Goal: Task Accomplishment & Management: Complete application form

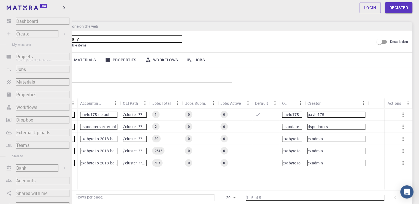
click at [10, 57] on li "Projects Sign In (Sign Up) to Access" at bounding box center [36, 57] width 72 height 12
click at [18, 32] on li "Create Sign In (Sign Up) to Access New Job New Material Create Material Upload …" at bounding box center [36, 34] width 72 height 12
click at [11, 33] on li "Create Sign In (Sign Up) to Access New Job New Material Create Material Upload …" at bounding box center [36, 34] width 72 height 12
click at [10, 33] on li "Create Sign In (Sign Up) to Access New Job New Material Create Material Upload …" at bounding box center [36, 34] width 72 height 12
click at [28, 33] on li "Create Sign In (Sign Up) to Access New Job New Material Create Material Upload …" at bounding box center [36, 34] width 72 height 12
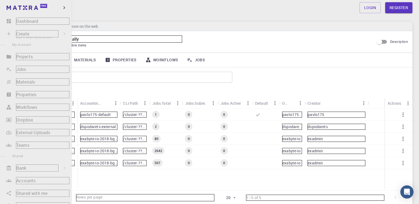
click at [55, 32] on li "Create Sign In (Sign Up) to Access New Job New Material Create Material Upload …" at bounding box center [36, 34] width 72 height 12
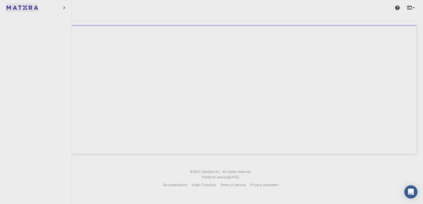
click at [14, 6] on img at bounding box center [11, 8] width 8 height 6
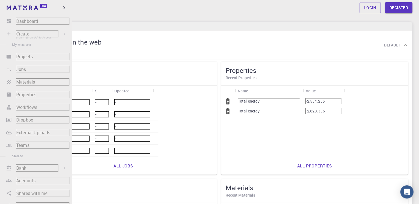
click at [7, 34] on li "Create Sign In (Sign Up) to Access New Job New Material Create Material Upload …" at bounding box center [36, 34] width 72 height 12
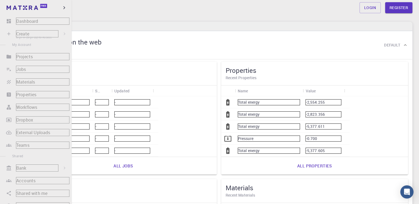
click at [20, 33] on li "Create Sign In (Sign Up) to Access New Job New Material Create Material Upload …" at bounding box center [36, 34] width 72 height 12
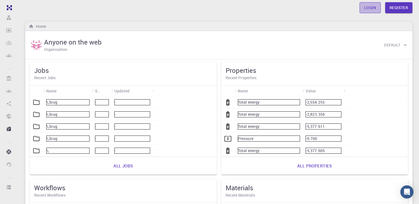
click at [369, 7] on link "Login" at bounding box center [369, 7] width 21 height 11
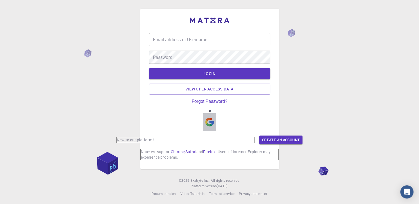
click at [206, 123] on img "button" at bounding box center [209, 122] width 9 height 9
click at [284, 139] on link "Create an account" at bounding box center [280, 140] width 43 height 9
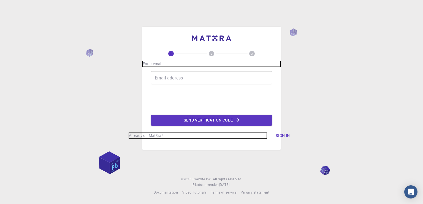
click at [201, 83] on input "Email address" at bounding box center [211, 77] width 121 height 13
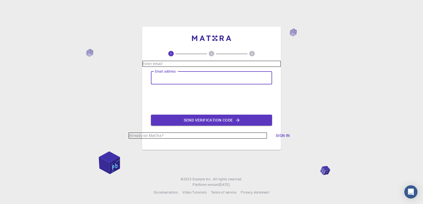
type input "leantheresesasi@gmail.com"
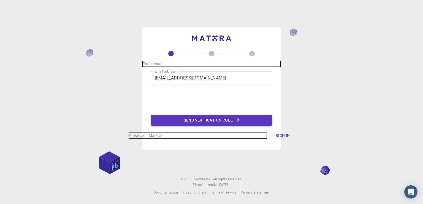
click at [201, 119] on button "Send verification code" at bounding box center [211, 120] width 121 height 11
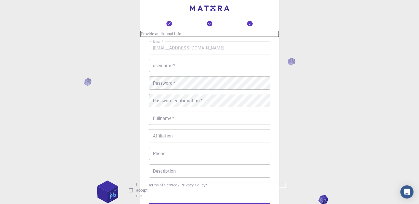
scroll to position [28, 0]
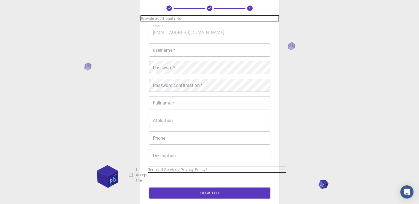
click at [343, 140] on div "3 Provide additional info Email   * leantheresesasi@gmail.com Email   * usernam…" at bounding box center [209, 115] width 419 height 287
click at [132, 173] on input "I accept the Terms of Service / Privacy Policy *" at bounding box center [130, 175] width 10 height 10
checkbox input "true"
drag, startPoint x: 198, startPoint y: 59, endPoint x: 197, endPoint y: 44, distance: 15.2
click at [198, 59] on div "Email   * leantheresesasi@gmail.com Email   * username   * username   * Passwor…" at bounding box center [209, 104] width 121 height 157
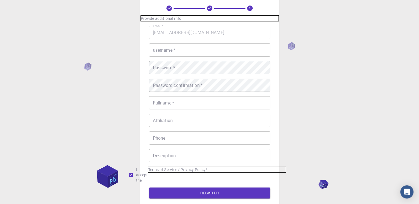
click at [196, 42] on div "Email   * leantheresesasi@gmail.com Email   * username   * username   * Passwor…" at bounding box center [209, 104] width 121 height 157
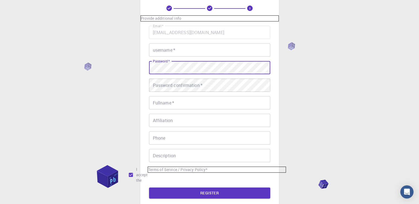
click at [203, 53] on input "username   *" at bounding box center [209, 49] width 121 height 13
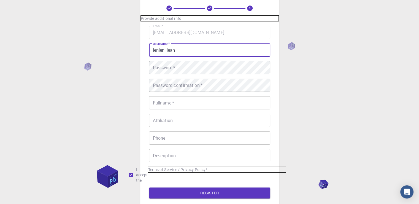
type input "lenlen_lean"
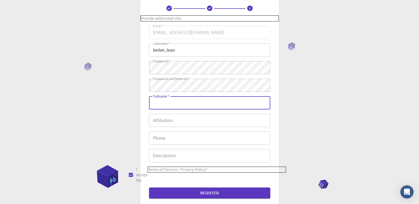
click at [200, 100] on input "Fullname   *" at bounding box center [209, 102] width 121 height 13
type input "Lean Therese Sasi"
click at [179, 118] on input "Affiliation" at bounding box center [209, 120] width 121 height 13
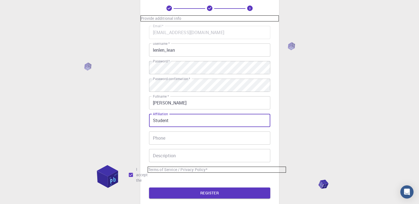
type input "Student"
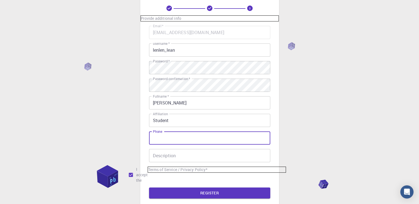
click at [189, 138] on input "Phone" at bounding box center [209, 138] width 121 height 13
type input "09814753895"
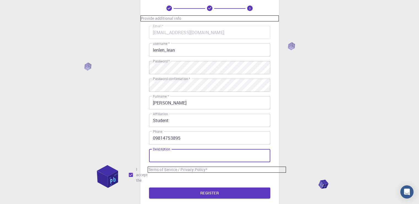
click at [197, 157] on input "Description" at bounding box center [209, 155] width 121 height 13
click at [195, 193] on button "REGISTER" at bounding box center [209, 193] width 121 height 11
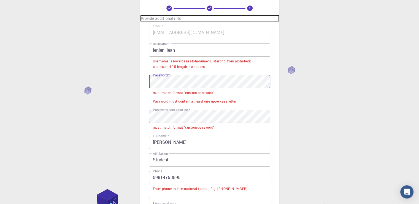
click at [111, 88] on div "3 Provide additional info Email   * leantheresesasi@gmail.com Email   * usernam…" at bounding box center [209, 139] width 419 height 335
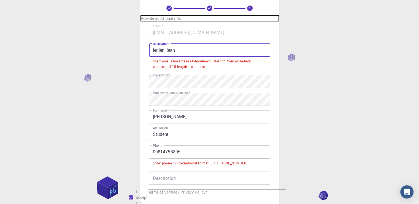
click at [213, 48] on input "lenlen_lean" at bounding box center [209, 49] width 121 height 13
click at [170, 51] on input "lenlen_lean" at bounding box center [209, 49] width 121 height 13
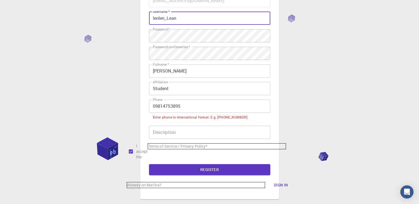
scroll to position [83, 0]
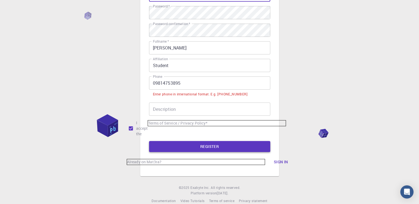
type input "lenlen_Lean"
click at [236, 147] on button "REGISTER" at bounding box center [209, 146] width 121 height 11
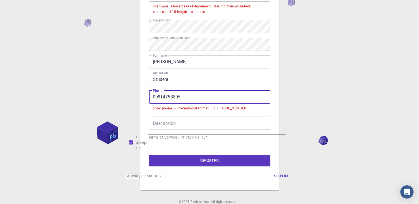
click at [212, 101] on input "09814753895" at bounding box center [209, 97] width 121 height 13
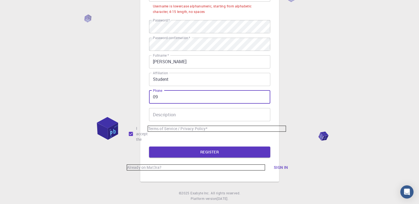
type input "0"
click at [179, 149] on button "REGISTER" at bounding box center [209, 152] width 121 height 11
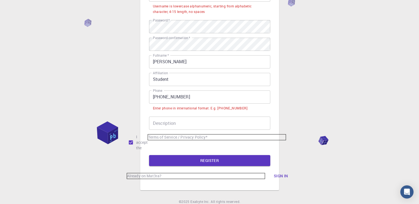
drag, startPoint x: 162, startPoint y: 99, endPoint x: 163, endPoint y: 102, distance: 3.6
click at [162, 99] on input "+63 9814753895" at bounding box center [209, 97] width 121 height 13
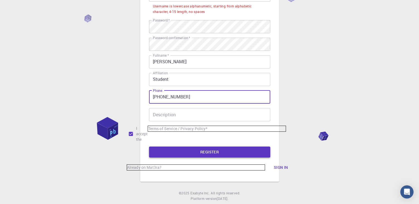
type input "+639814753895"
click at [186, 152] on button "REGISTER" at bounding box center [209, 152] width 121 height 11
click at [186, 151] on button "REGISTER" at bounding box center [209, 152] width 121 height 11
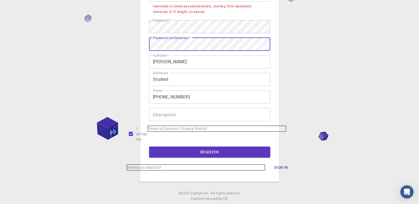
drag, startPoint x: 193, startPoint y: 51, endPoint x: 193, endPoint y: 54, distance: 3.0
click at [195, 54] on div "Email   * leantheresesasi@gmail.com Email   * username   * lenlen_Lean username…" at bounding box center [209, 56] width 121 height 171
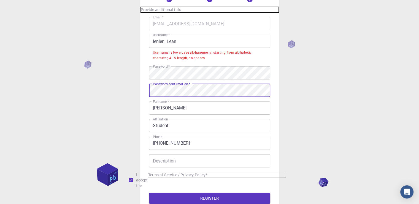
scroll to position [28, 0]
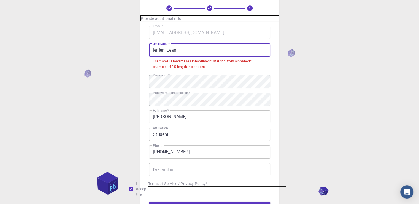
click at [167, 55] on input "lenlen_Lean" at bounding box center [209, 49] width 121 height 13
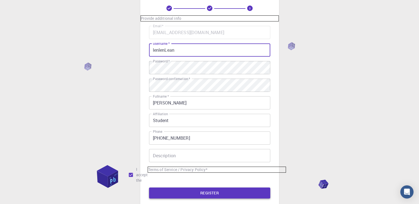
click at [214, 191] on button "REGISTER" at bounding box center [209, 193] width 121 height 11
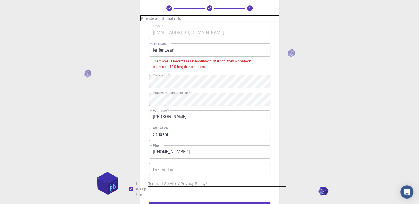
click at [165, 53] on input "lenlenLean" at bounding box center [209, 49] width 121 height 13
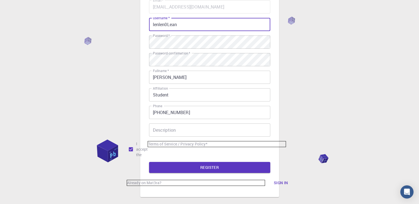
scroll to position [55, 0]
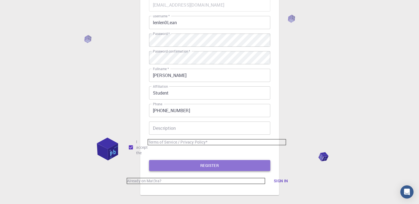
click at [190, 166] on button "REGISTER" at bounding box center [209, 165] width 121 height 11
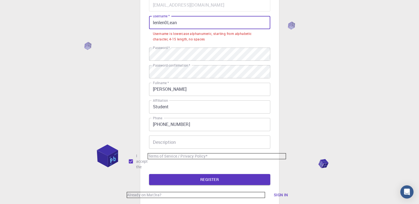
click at [168, 23] on input "lenlen0Lean" at bounding box center [209, 22] width 121 height 13
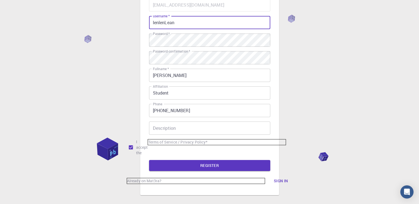
click at [177, 22] on input "lenlenLean" at bounding box center [209, 22] width 121 height 13
type input "lenlenLeanpretty"
click at [221, 167] on button "REGISTER" at bounding box center [209, 165] width 121 height 11
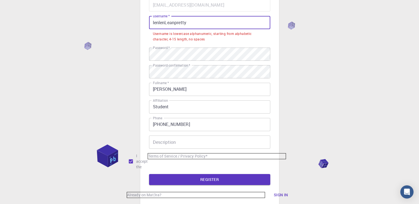
drag, startPoint x: 165, startPoint y: 22, endPoint x: 92, endPoint y: 20, distance: 73.2
click at [109, 24] on div "3 Provide additional info Email   * leantheresesasi@gmail.com Email   * usernam…" at bounding box center [209, 95] width 419 height 301
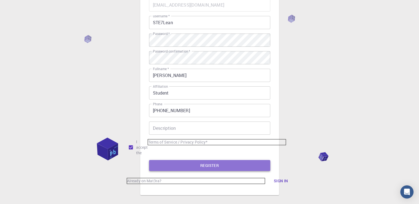
click at [241, 166] on button "REGISTER" at bounding box center [209, 165] width 121 height 11
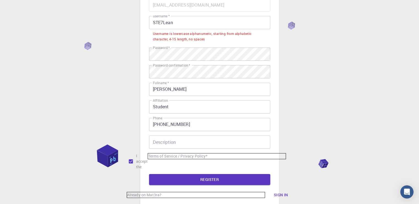
click at [163, 23] on input "STE7Lean" at bounding box center [209, 22] width 121 height 13
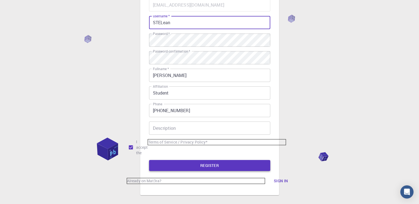
click at [200, 165] on button "REGISTER" at bounding box center [209, 165] width 121 height 11
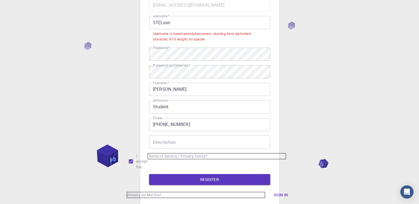
click at [189, 28] on input "STELean" at bounding box center [209, 22] width 121 height 13
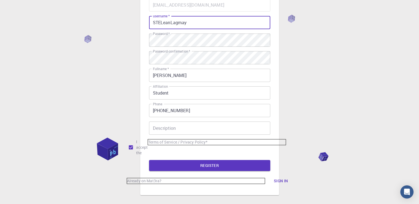
type input "STELeanLagmay"
click at [149, 160] on button "REGISTER" at bounding box center [209, 165] width 121 height 11
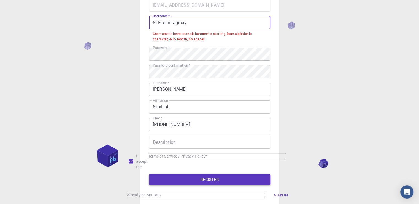
click at [208, 175] on button "REGISTER" at bounding box center [209, 179] width 121 height 11
drag, startPoint x: 194, startPoint y: 24, endPoint x: 111, endPoint y: 24, distance: 82.5
click at [111, 24] on div "3 Provide additional info Email   * leantheresesasi@gmail.com Email   * usernam…" at bounding box center [209, 95] width 419 height 301
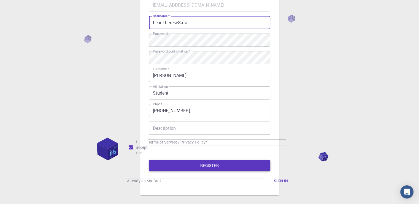
click at [258, 165] on button "REGISTER" at bounding box center [209, 165] width 121 height 11
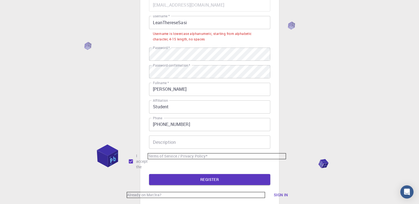
click at [203, 21] on input "LeanThereseSasi" at bounding box center [209, 22] width 121 height 13
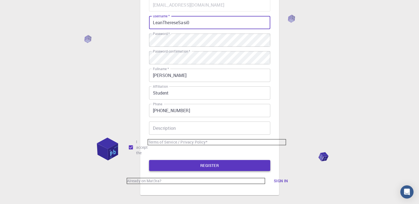
click at [213, 165] on button "REGISTER" at bounding box center [209, 165] width 121 height 11
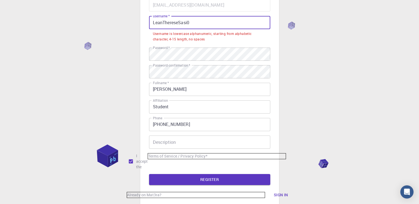
drag, startPoint x: 198, startPoint y: 21, endPoint x: 179, endPoint y: 27, distance: 19.8
click at [179, 27] on input "LeanThereseSasi0" at bounding box center [209, 22] width 121 height 13
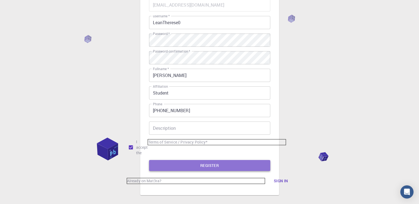
click at [195, 164] on button "REGISTER" at bounding box center [209, 165] width 121 height 11
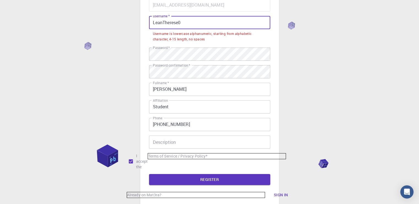
click at [155, 22] on input "LeanTherese0" at bounding box center [209, 22] width 121 height 13
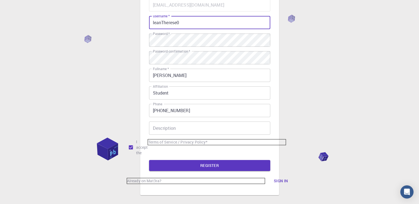
drag, startPoint x: 163, startPoint y: 23, endPoint x: 166, endPoint y: 28, distance: 6.5
click at [163, 23] on input "leanTherese0" at bounding box center [209, 22] width 121 height 13
type input "leantherese0"
click at [149, 160] on button "REGISTER" at bounding box center [209, 165] width 121 height 11
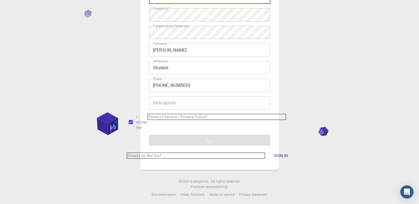
scroll to position [82, 0]
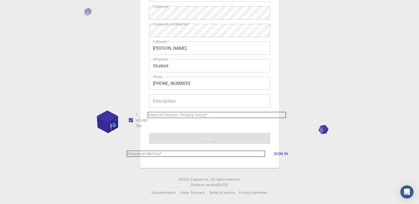
click at [230, 138] on form "Email   * leantheresesasi@gmail.com Email   * username   * leantherese0 usernam…" at bounding box center [209, 57] width 121 height 173
